Goal: Navigation & Orientation: Understand site structure

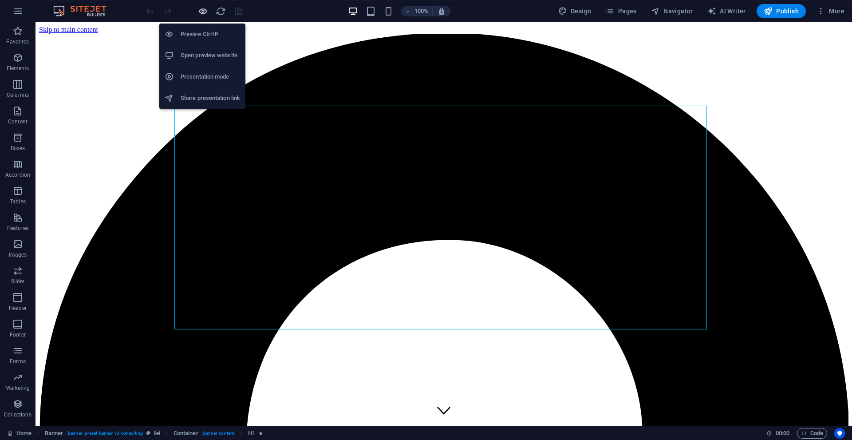
click at [202, 11] on icon "button" at bounding box center [203, 11] width 10 height 10
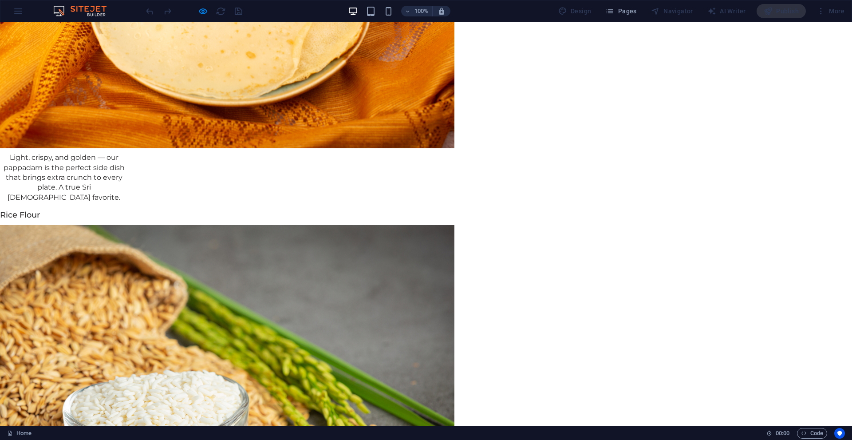
scroll to position [3273, 0]
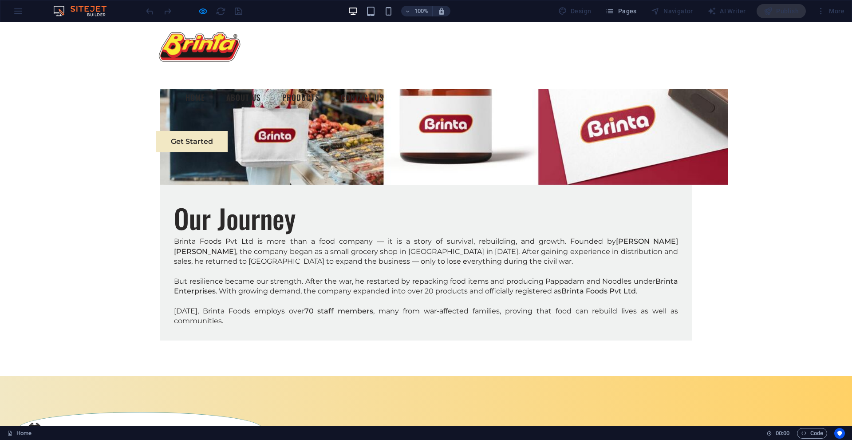
scroll to position [1809, 0]
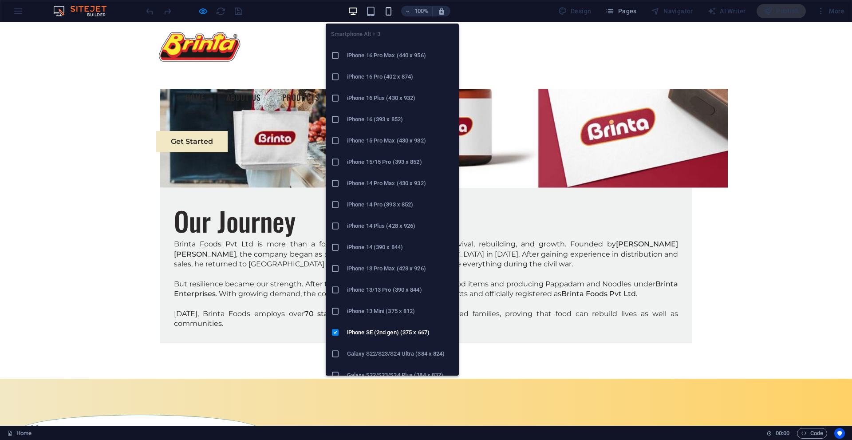
click at [389, 12] on icon "button" at bounding box center [388, 11] width 10 height 10
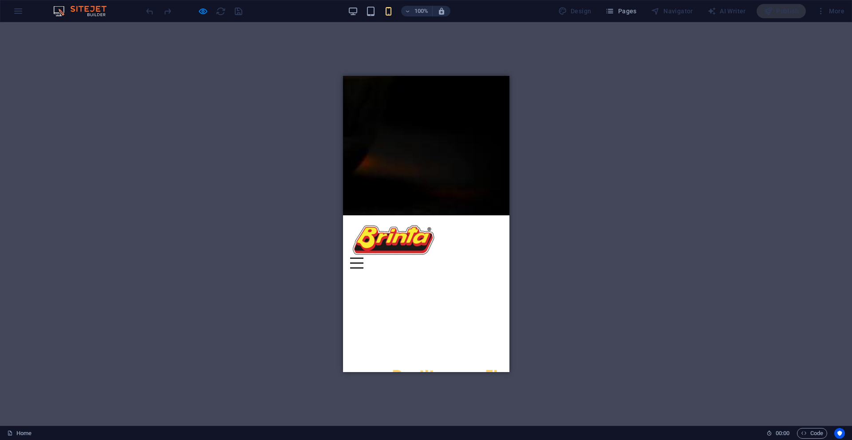
scroll to position [311, 0]
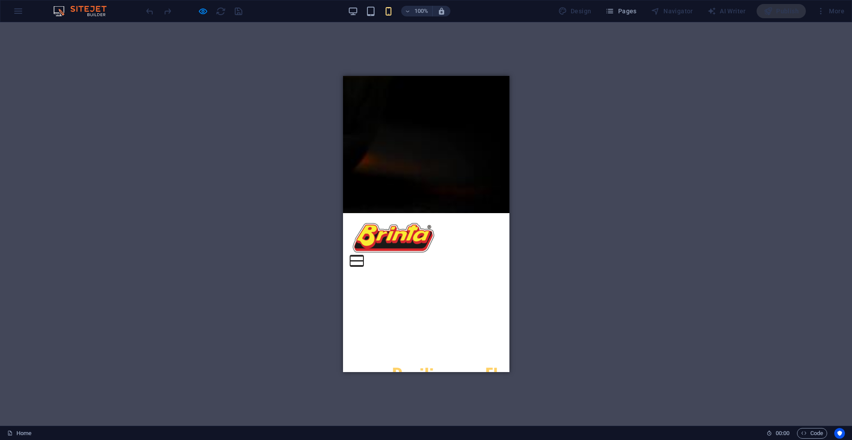
click at [363, 255] on button at bounding box center [356, 255] width 13 height 1
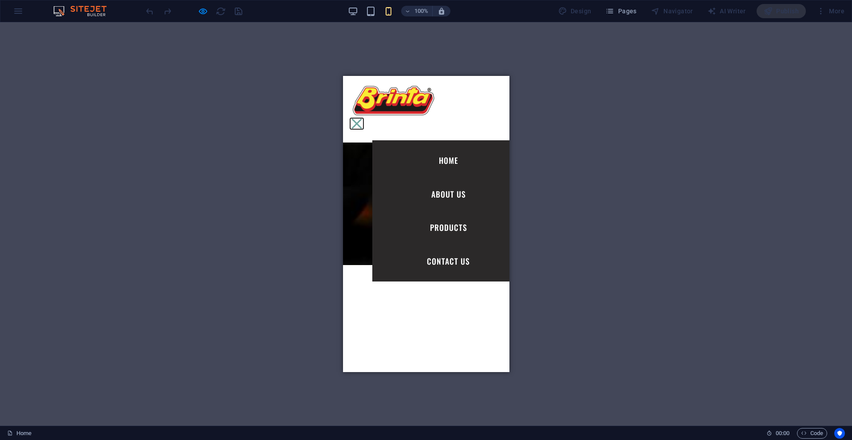
scroll to position [222, 0]
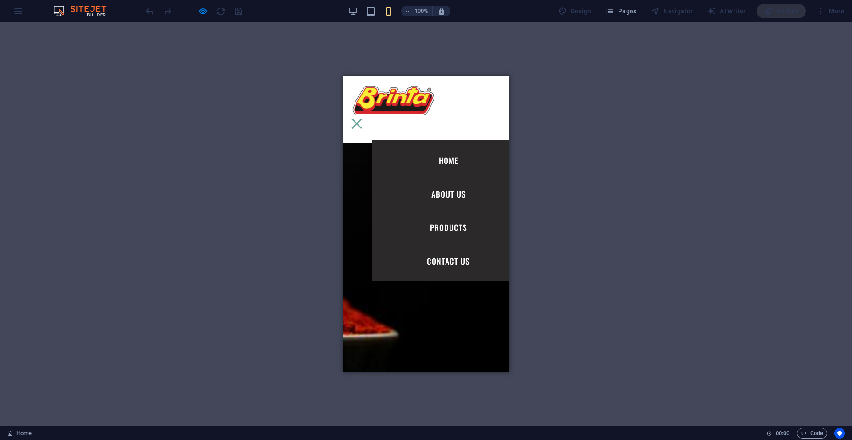
scroll to position [0, 0]
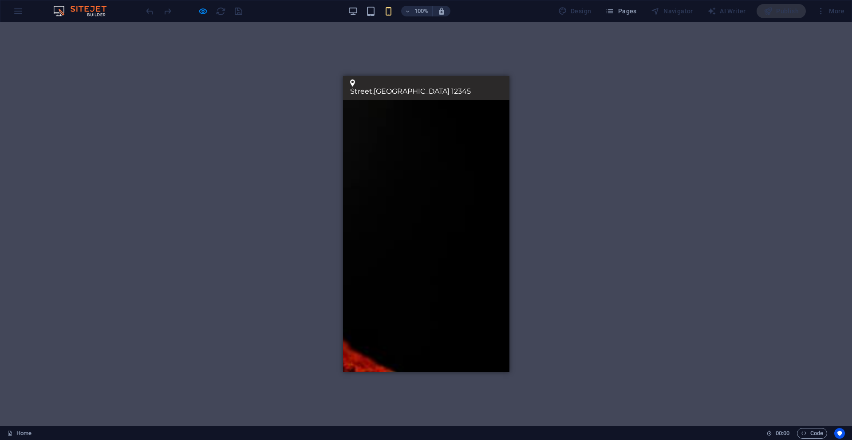
drag, startPoint x: 367, startPoint y: 215, endPoint x: 365, endPoint y: 221, distance: 6.2
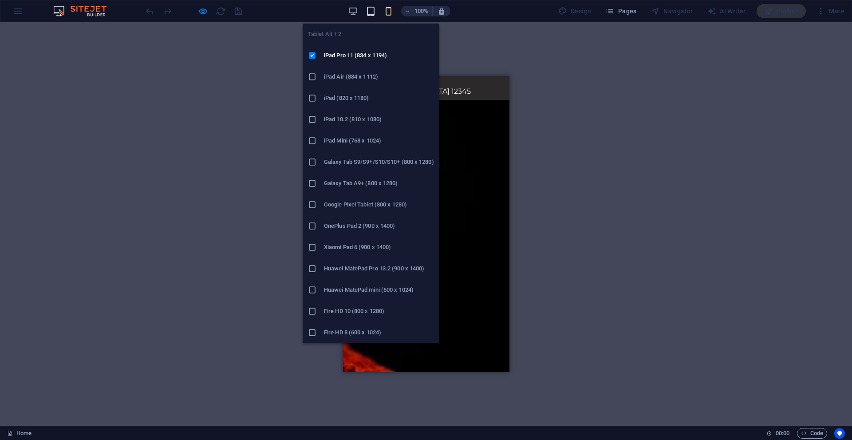
click at [375, 13] on icon "button" at bounding box center [371, 11] width 10 height 10
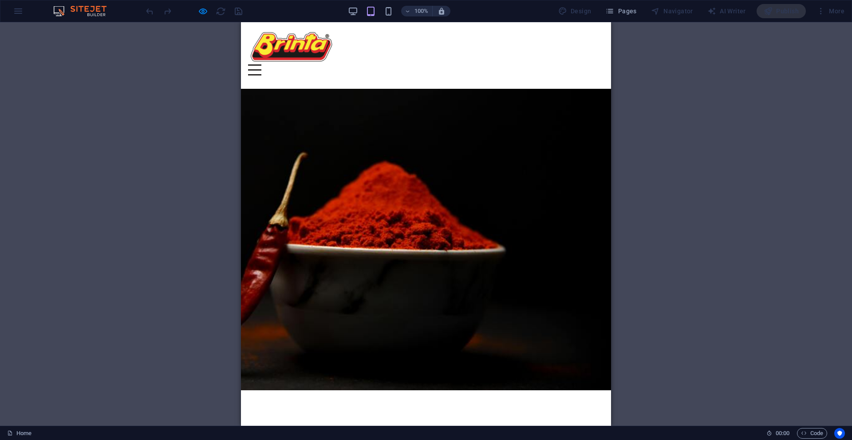
scroll to position [89, 0]
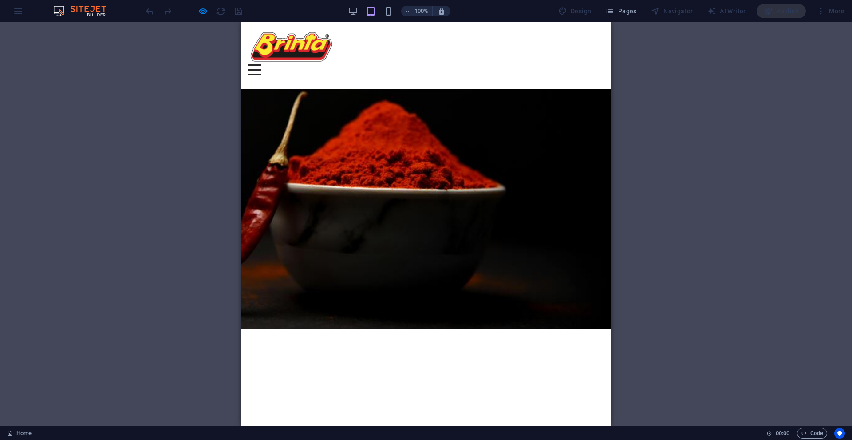
scroll to position [0, 0]
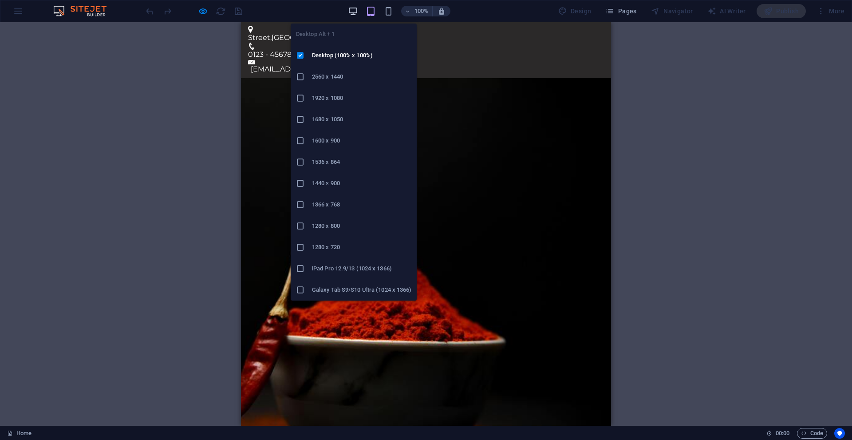
click at [349, 10] on icon "button" at bounding box center [353, 11] width 10 height 10
